Goal: Check status: Check status

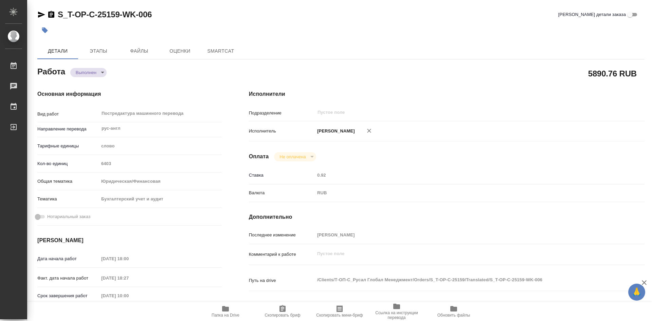
type textarea "x"
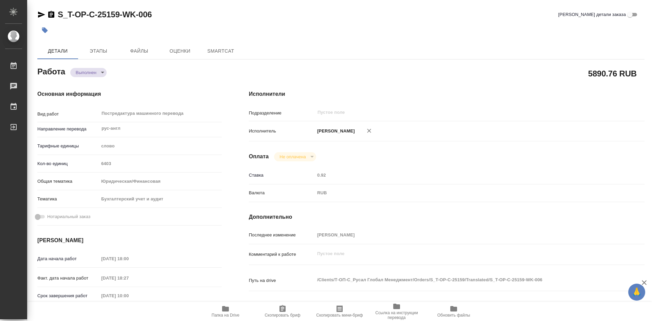
type textarea "x"
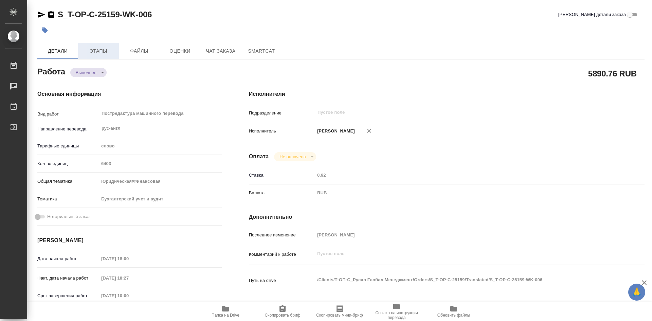
type textarea "x"
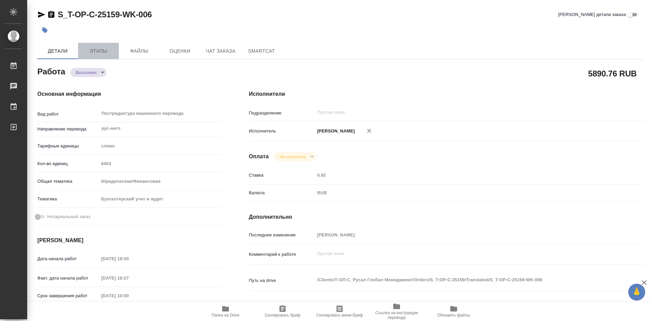
click at [95, 50] on span "Этапы" at bounding box center [98, 51] width 33 height 8
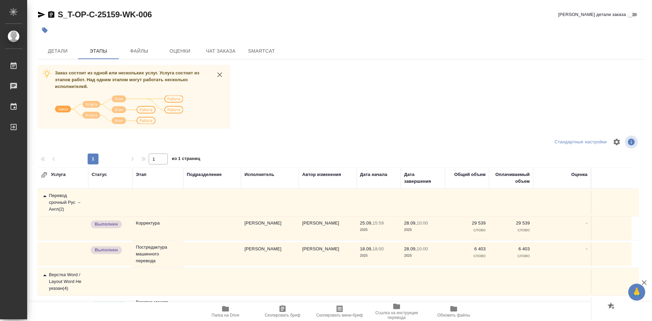
click at [113, 227] on div "Выполнен" at bounding box center [106, 224] width 31 height 8
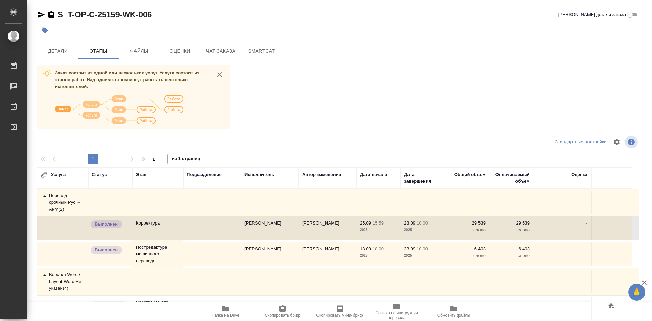
click at [113, 227] on p "Выполнен" at bounding box center [106, 224] width 23 height 7
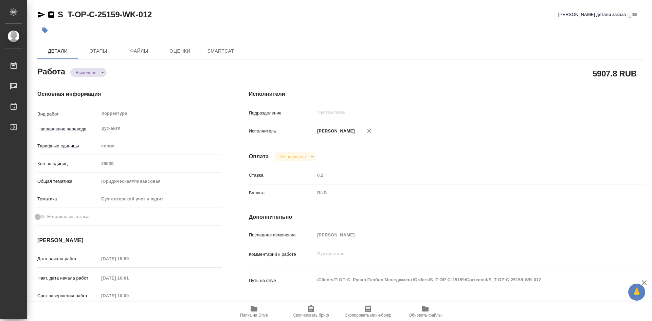
type textarea "x"
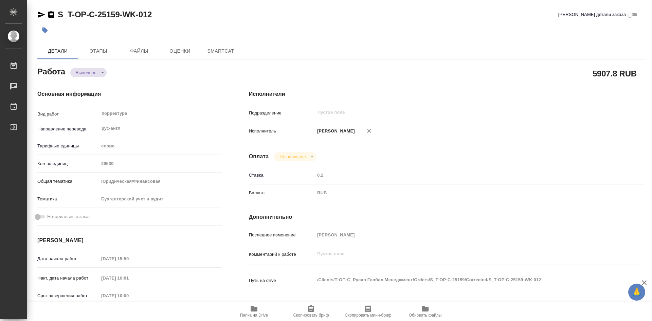
type textarea "x"
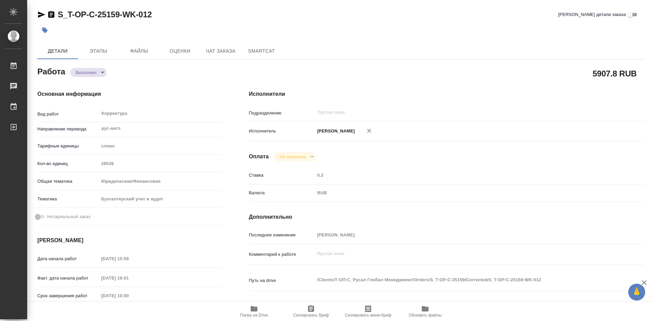
click at [256, 310] on icon "button" at bounding box center [254, 308] width 7 height 5
type textarea "x"
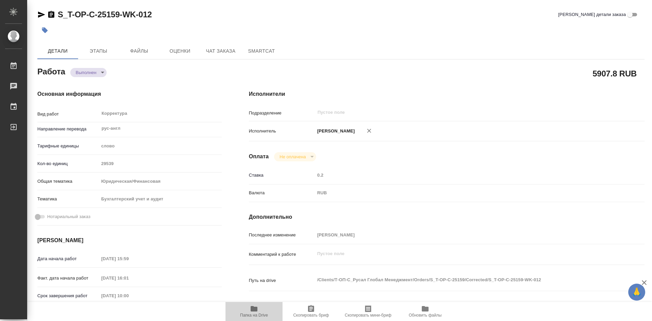
type textarea "x"
click at [256, 310] on icon "button" at bounding box center [254, 308] width 7 height 5
type textarea "x"
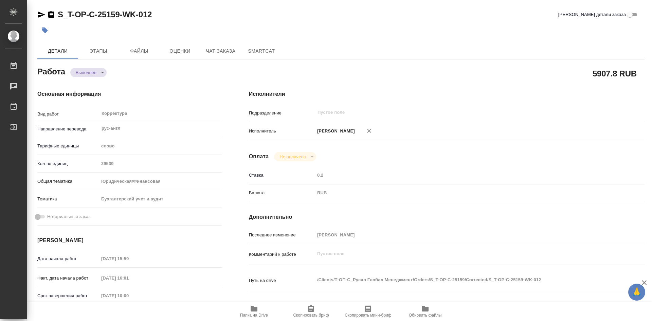
type textarea "x"
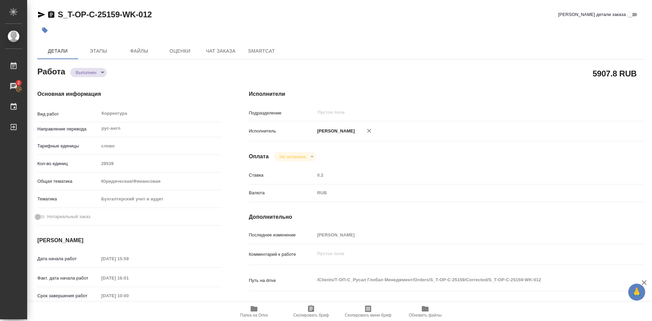
type textarea "x"
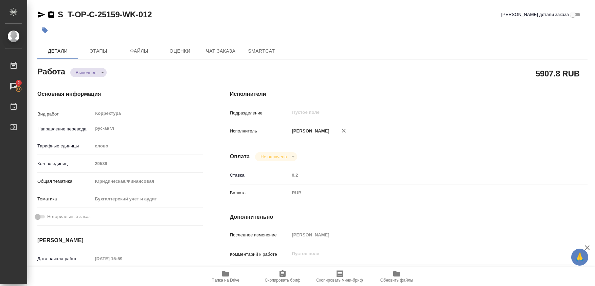
type textarea "x"
